Goal: Find specific page/section: Find specific page/section

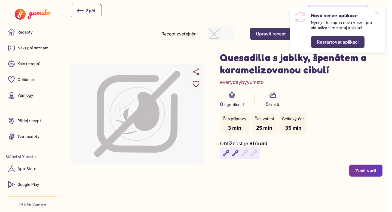
click at [348, 37] on button "Restartovat aplikaci" at bounding box center [338, 42] width 54 height 12
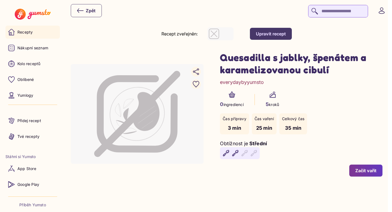
click at [33, 37] on link "Recepty" at bounding box center [32, 32] width 54 height 13
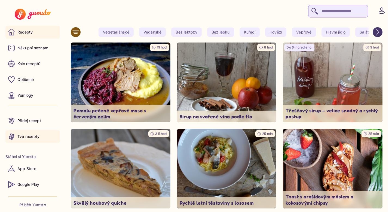
click at [50, 132] on link "Tvé recepty" at bounding box center [32, 136] width 54 height 13
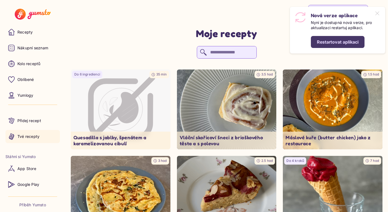
click at [337, 42] on div "Restartovat aplikaci" at bounding box center [338, 42] width 42 height 6
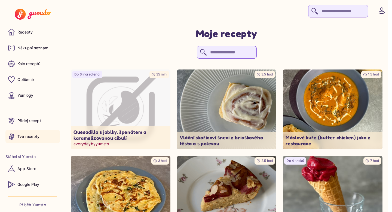
click at [133, 118] on icon "Image not available" at bounding box center [128, 107] width 23 height 33
